Goal: Information Seeking & Learning: Check status

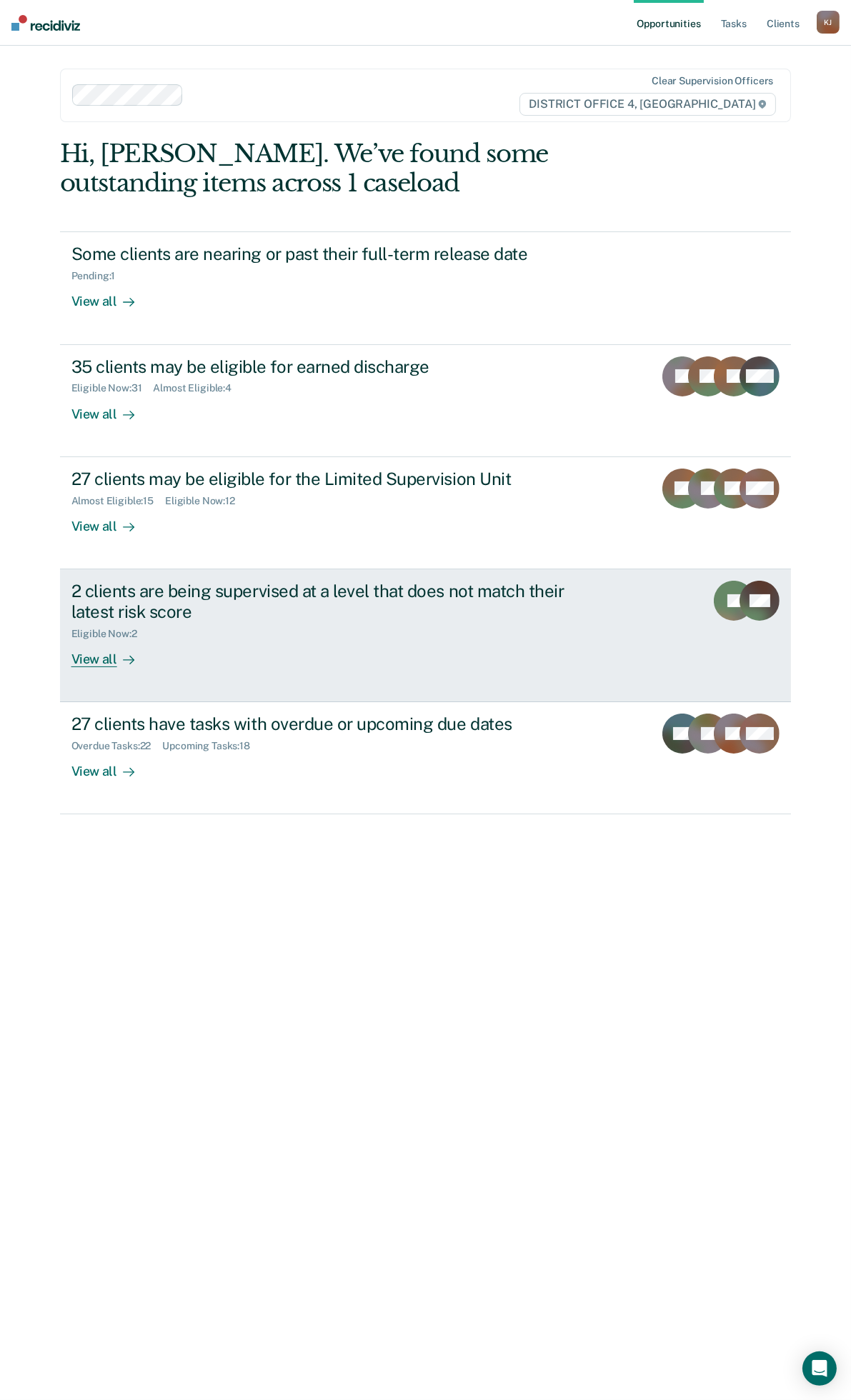
click at [476, 618] on div "2 clients are being supervised at a level that does not match their latest risk…" at bounding box center [322, 602] width 501 height 41
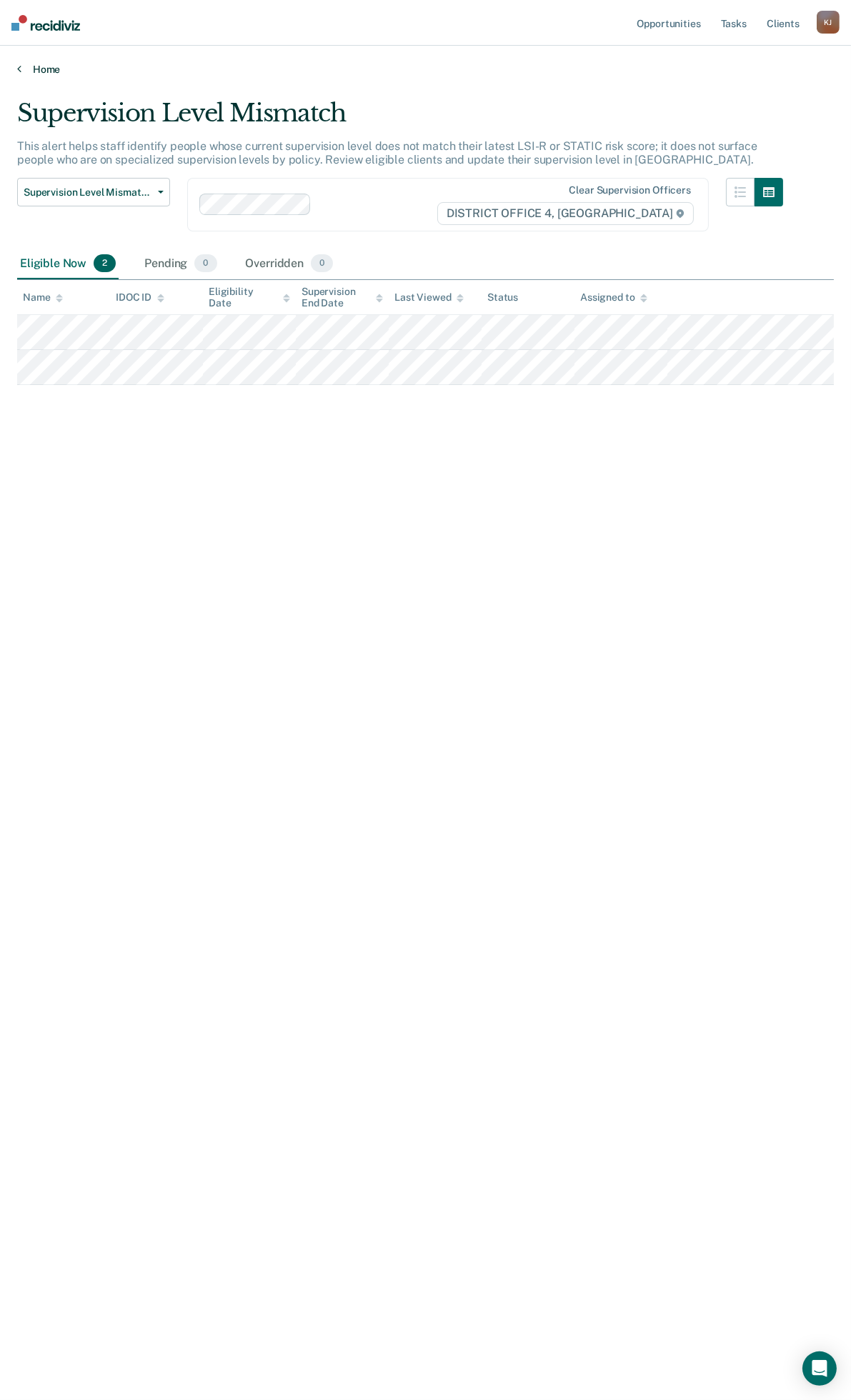
click at [41, 65] on link "Home" at bounding box center [425, 69] width 816 height 13
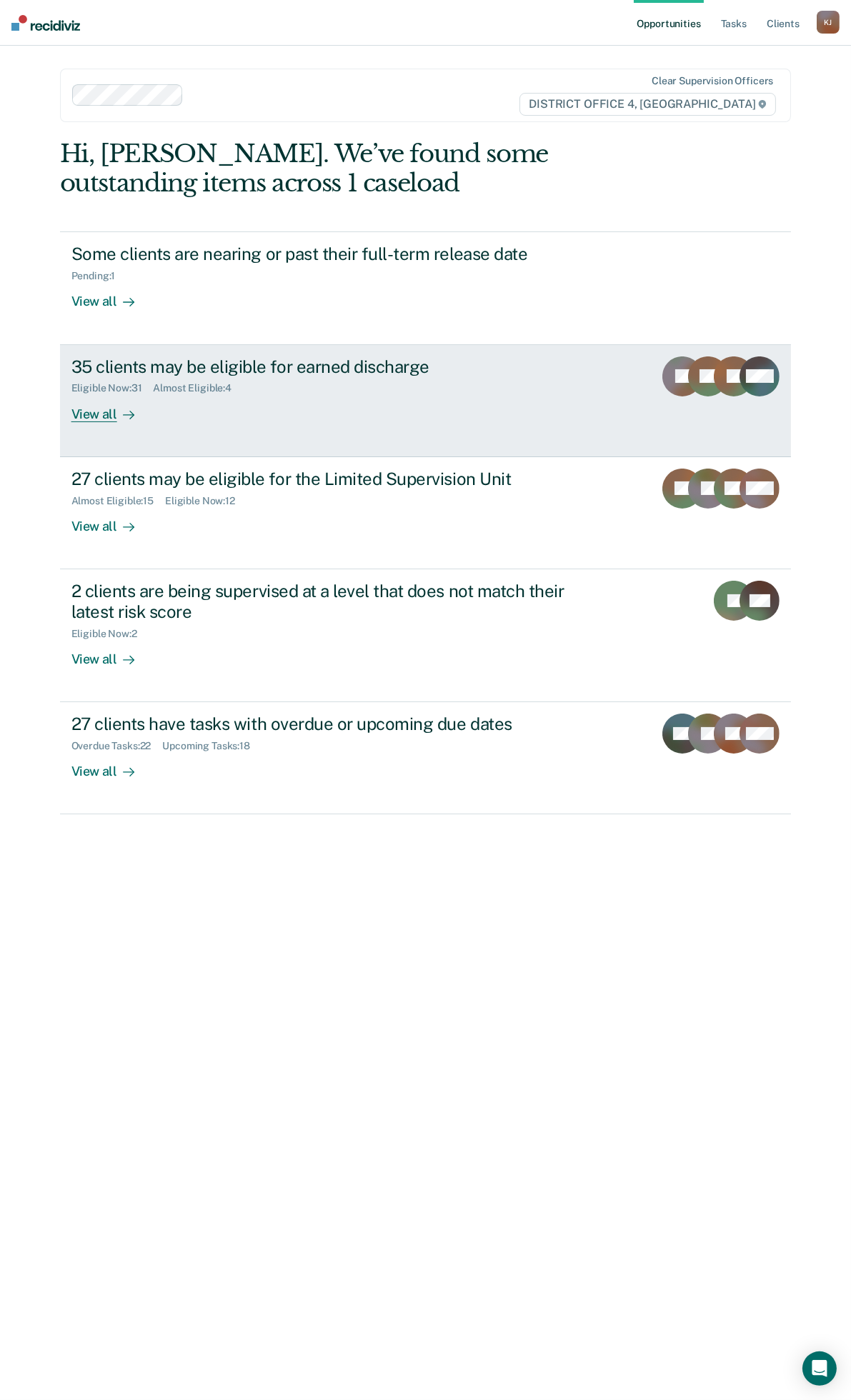
click at [267, 397] on div "35 clients may be eligible for earned discharge Eligible Now : 31 Almost Eligib…" at bounding box center [339, 388] width 536 height 65
